Goal: Task Accomplishment & Management: Manage account settings

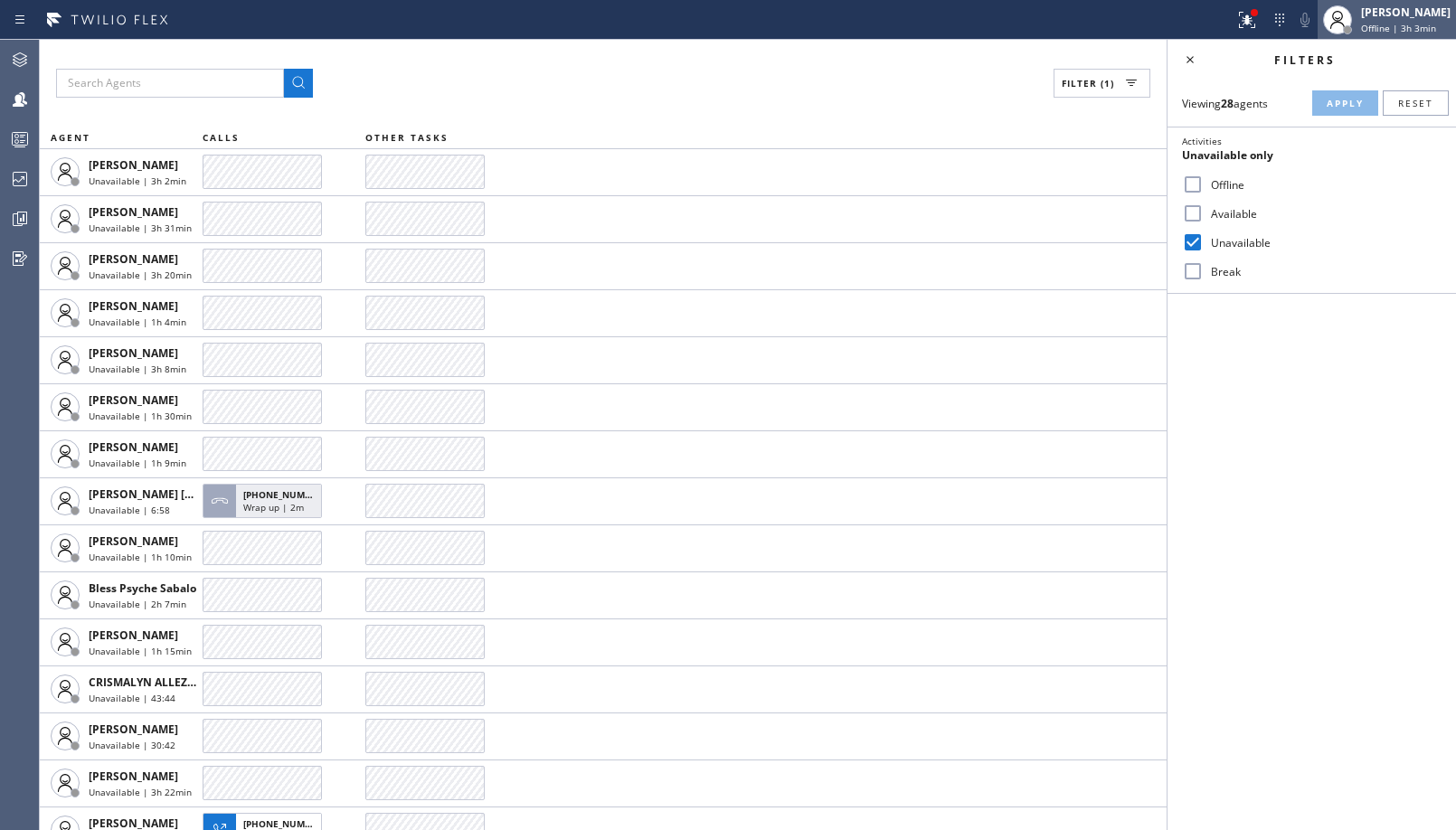
click at [1369, 32] on span "Offline | 3h 3min" at bounding box center [1398, 28] width 75 height 12
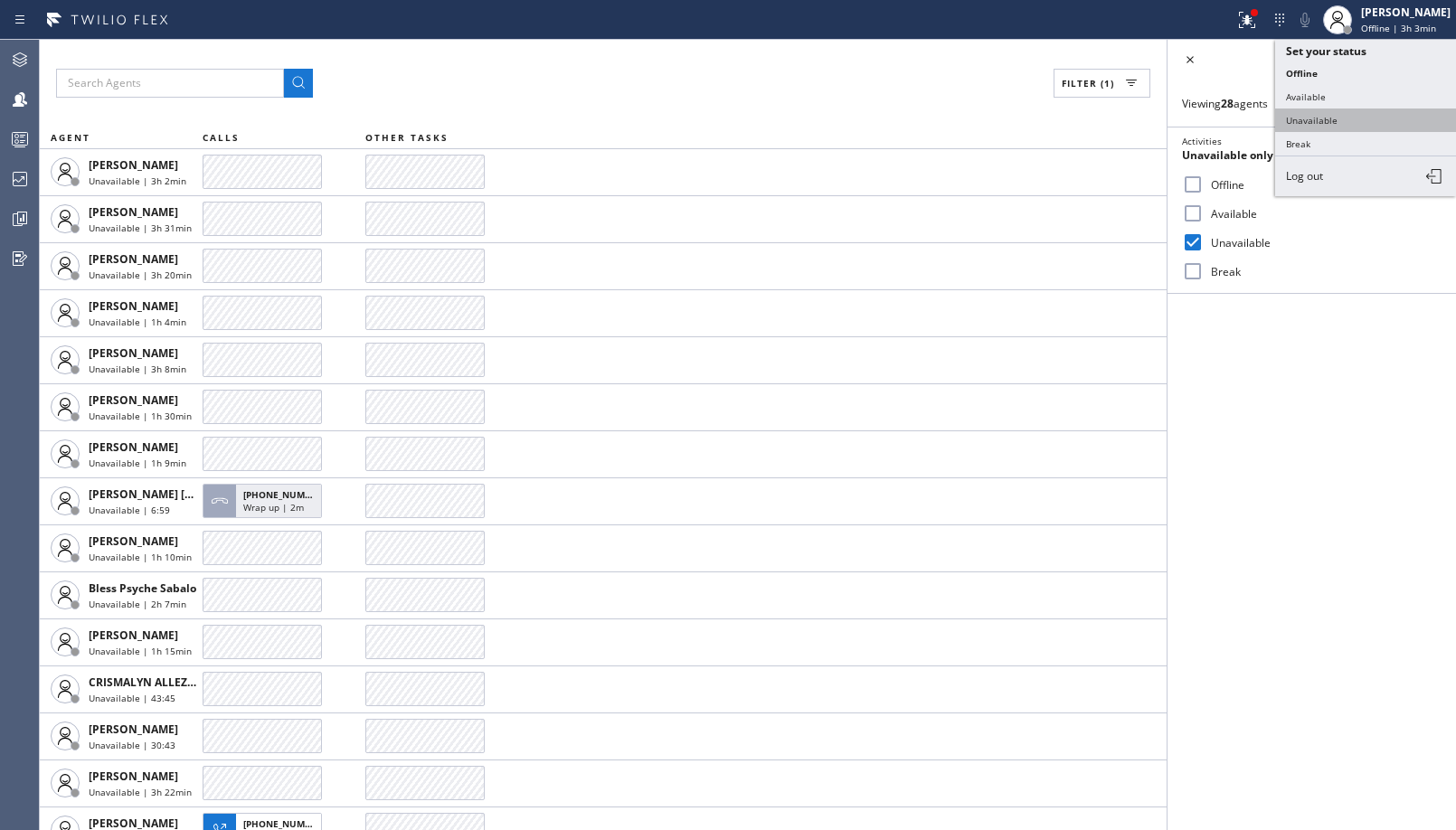
click at [1333, 119] on button "Unavailable" at bounding box center [1366, 120] width 181 height 24
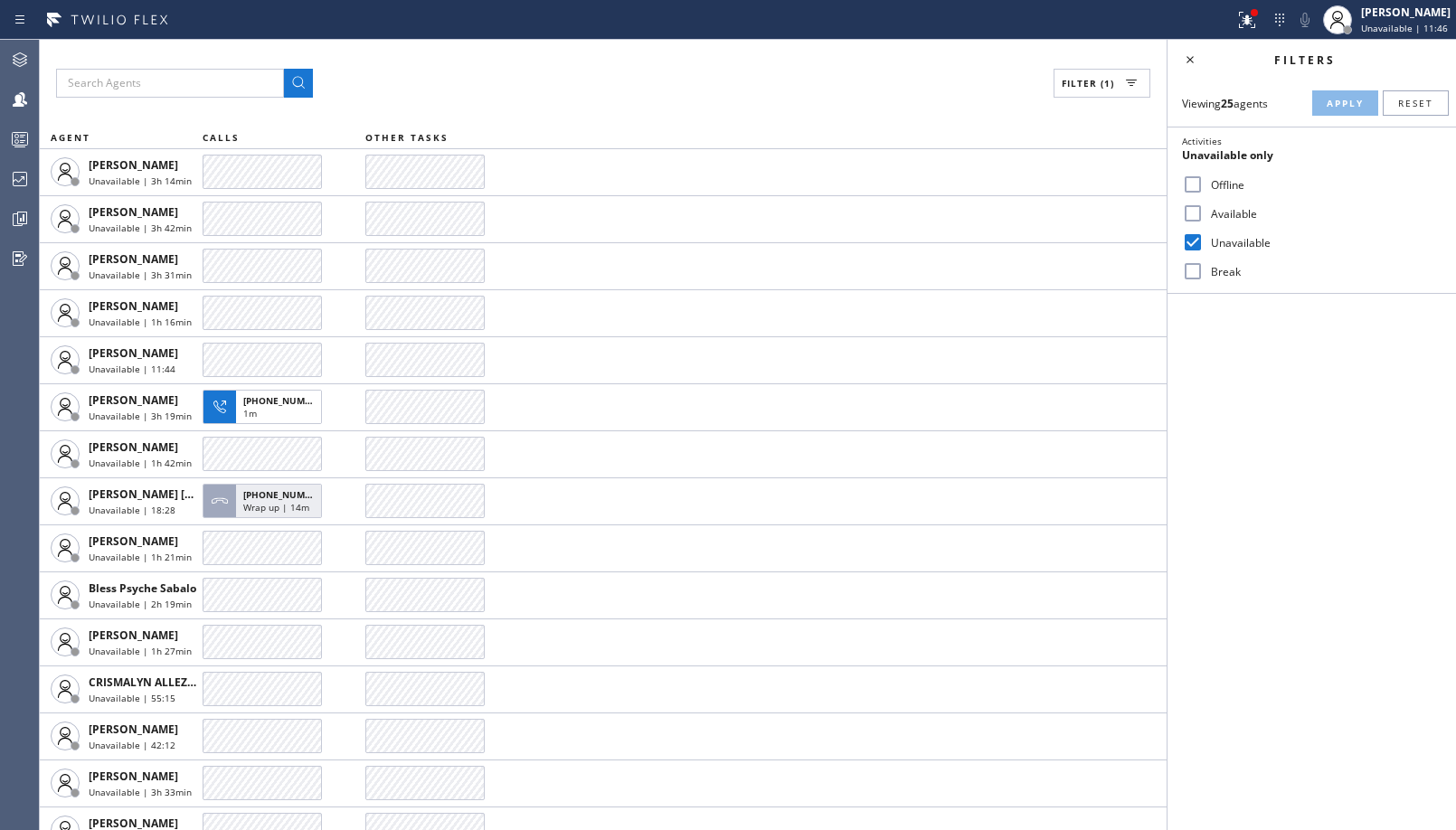
click at [1215, 270] on label "Break" at bounding box center [1323, 271] width 238 height 15
click at [1204, 270] on input "Break" at bounding box center [1192, 271] width 22 height 22
checkbox input "true"
click at [1248, 232] on div "Unavailable" at bounding box center [1311, 242] width 288 height 29
click at [1242, 251] on div "Unavailable" at bounding box center [1311, 242] width 288 height 29
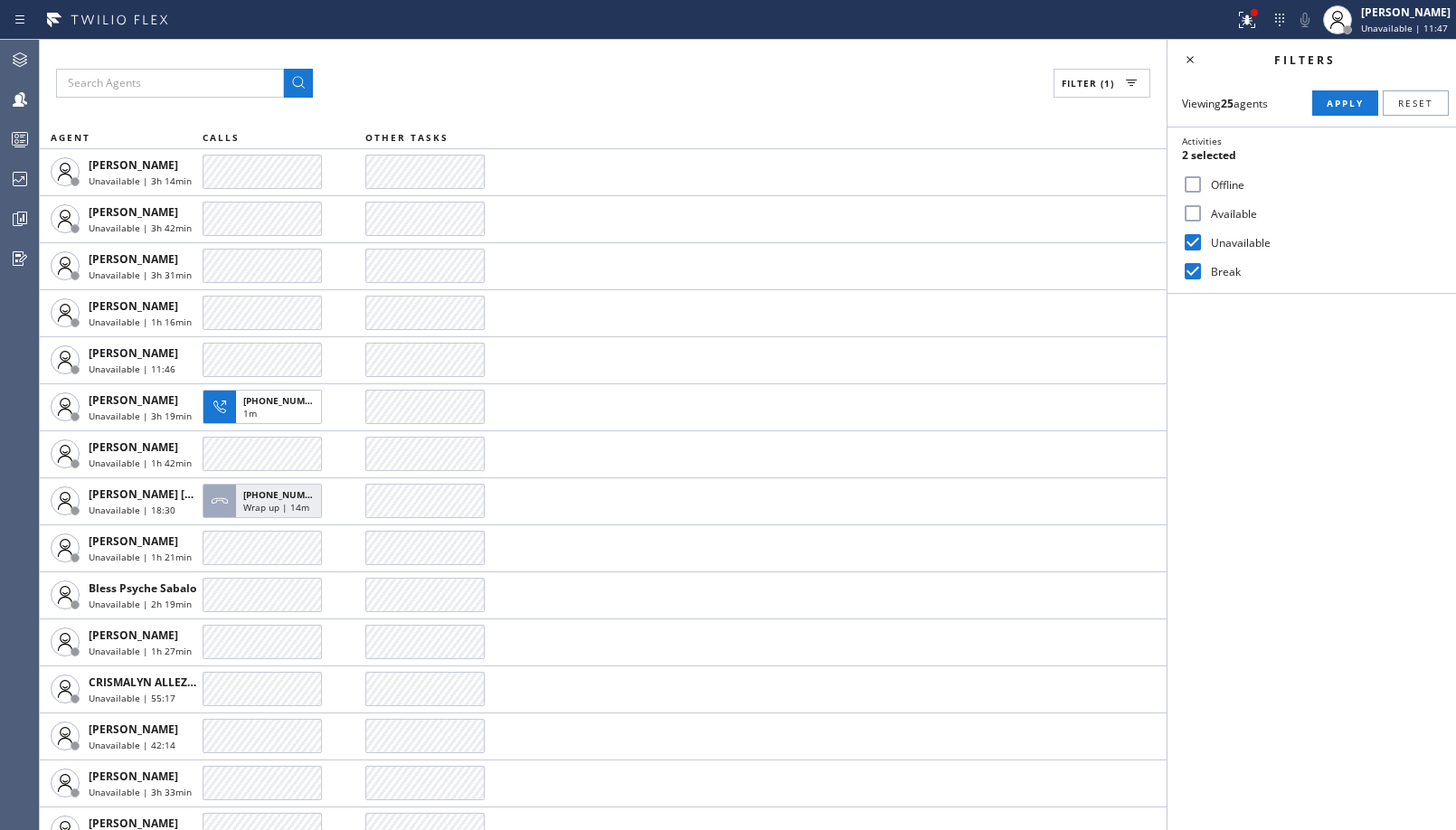
click at [1244, 240] on label "Unavailable" at bounding box center [1323, 243] width 238 height 15
click at [1204, 240] on input "Unavailable" at bounding box center [1192, 242] width 22 height 22
checkbox input "false"
click at [1350, 97] on span "Apply" at bounding box center [1345, 103] width 37 height 12
